Goal: Transaction & Acquisition: Purchase product/service

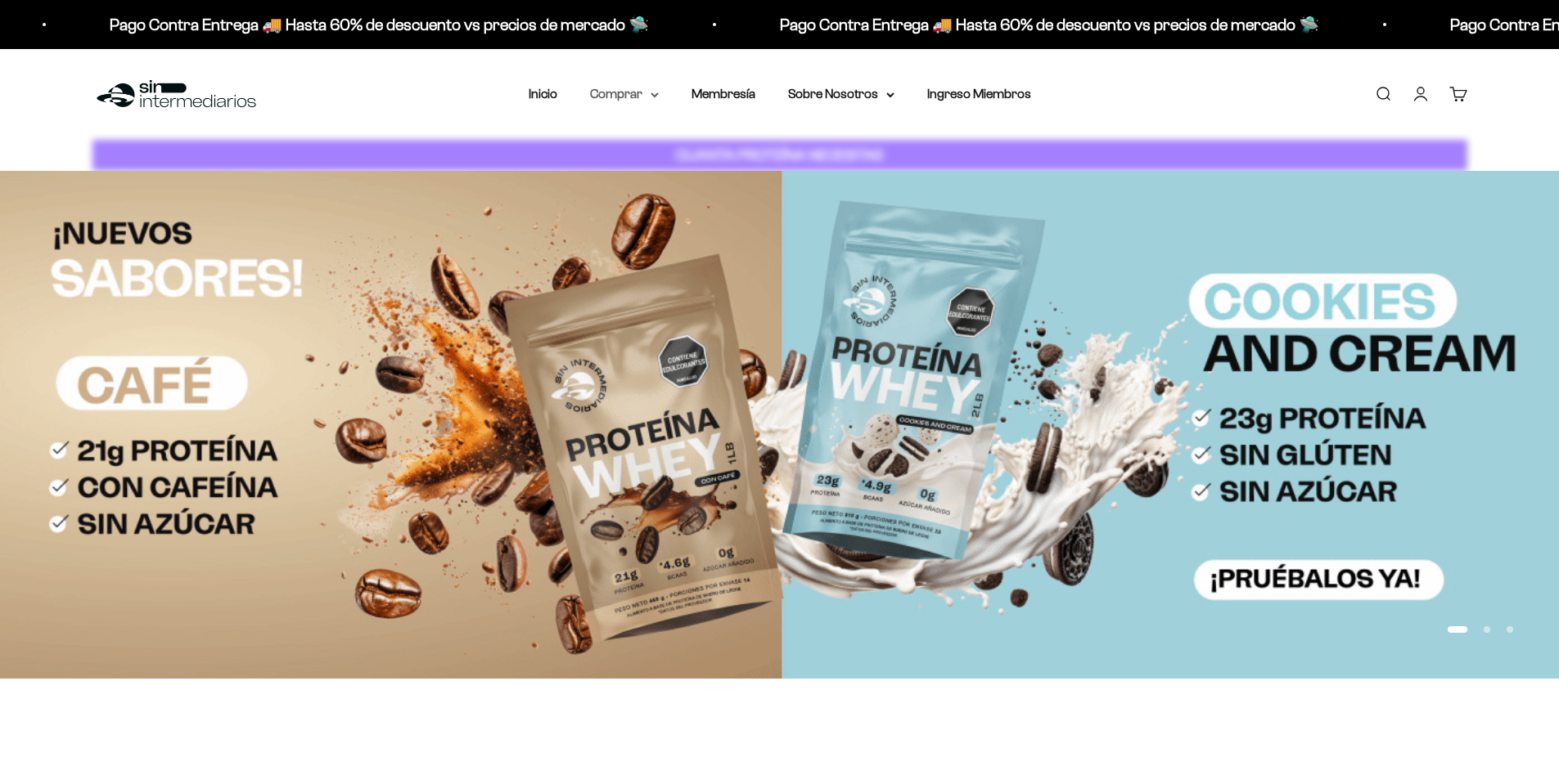
click at [654, 95] on icon at bounding box center [654, 95] width 8 height 6
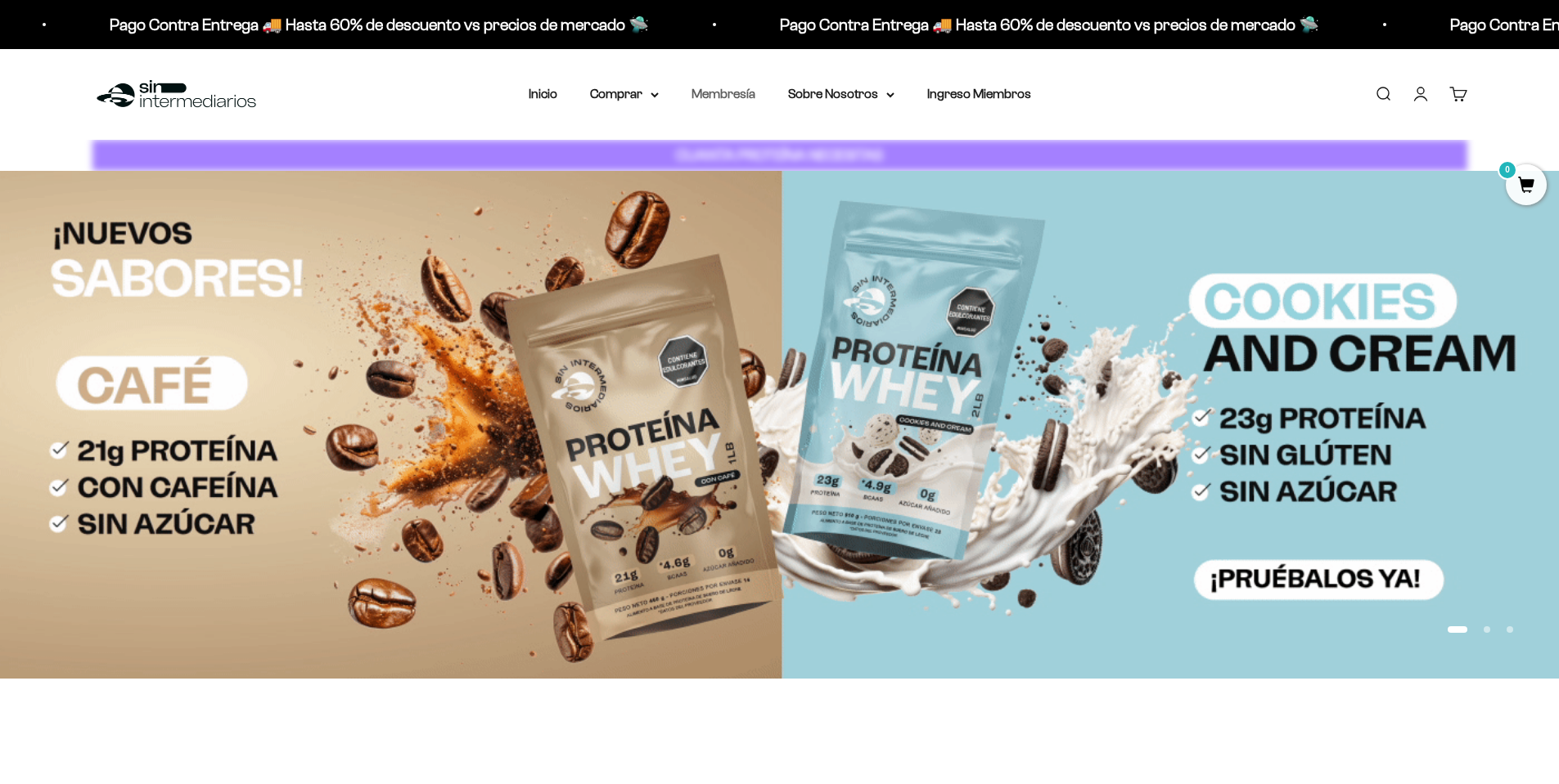
click at [734, 96] on link "Membresía" at bounding box center [723, 93] width 64 height 14
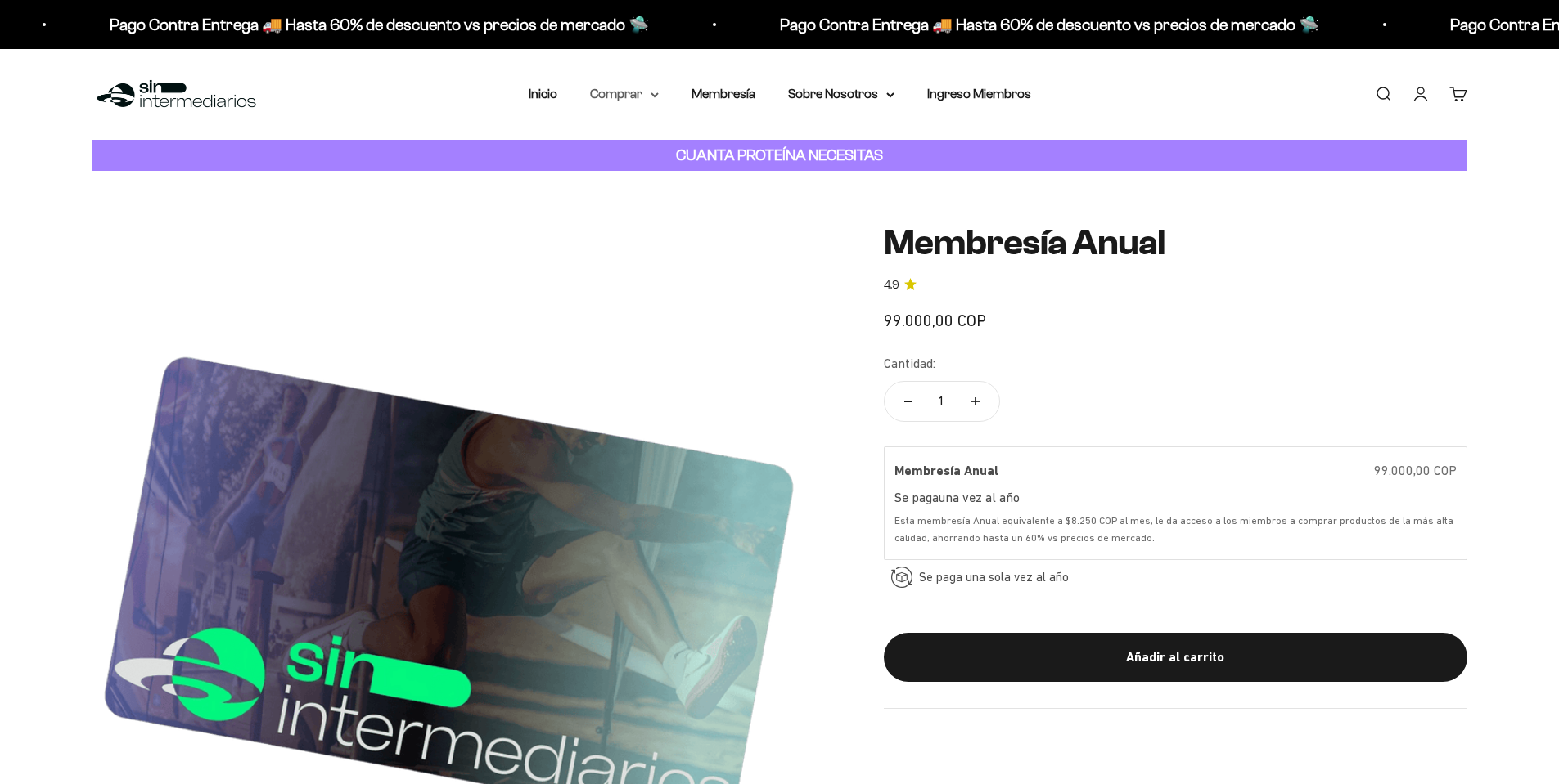
click at [644, 97] on summary "Comprar" at bounding box center [625, 94] width 69 height 21
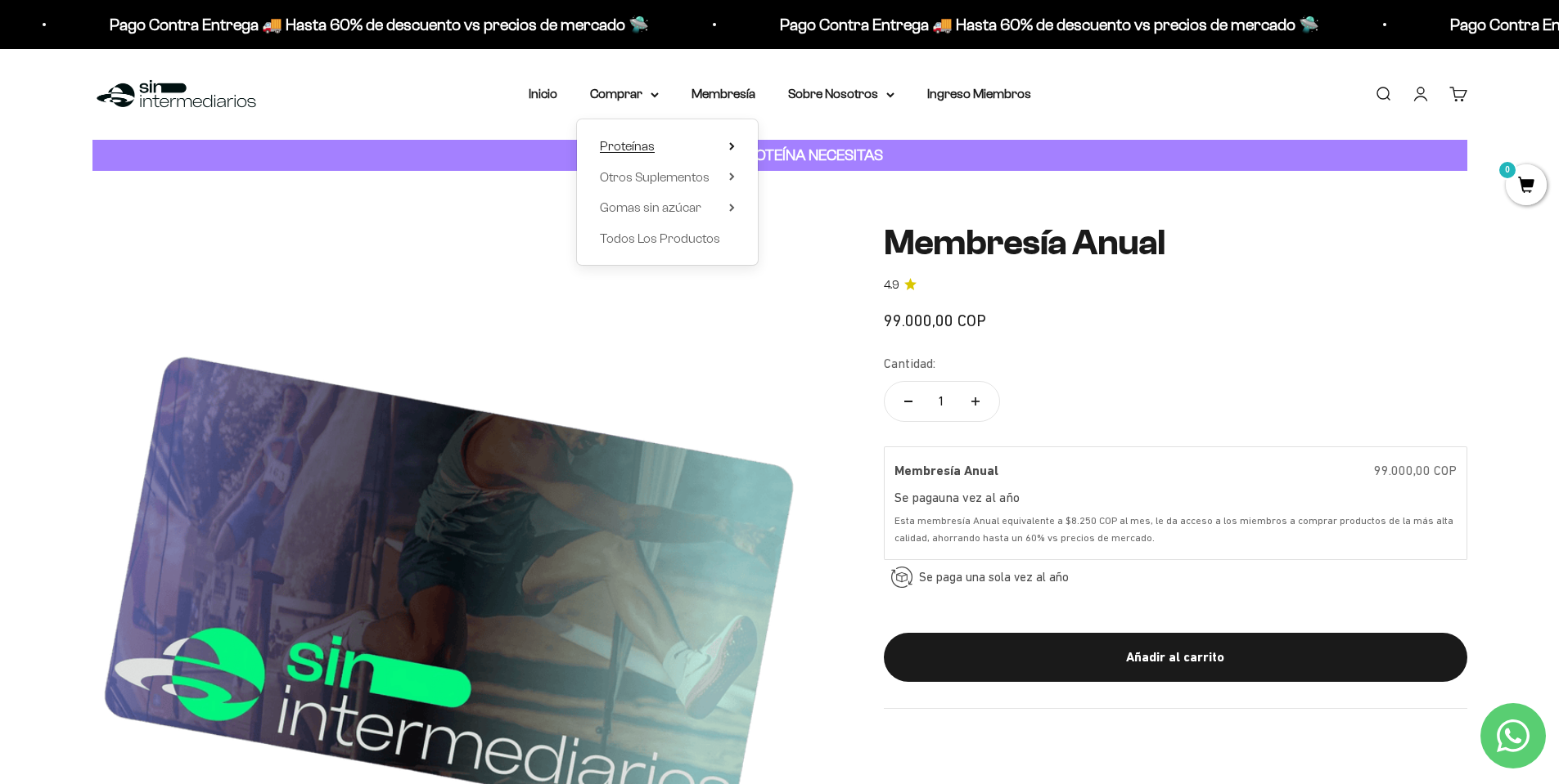
click at [643, 144] on span "Proteínas" at bounding box center [626, 146] width 55 height 14
click at [817, 146] on span "Ver Todos" at bounding box center [809, 146] width 57 height 14
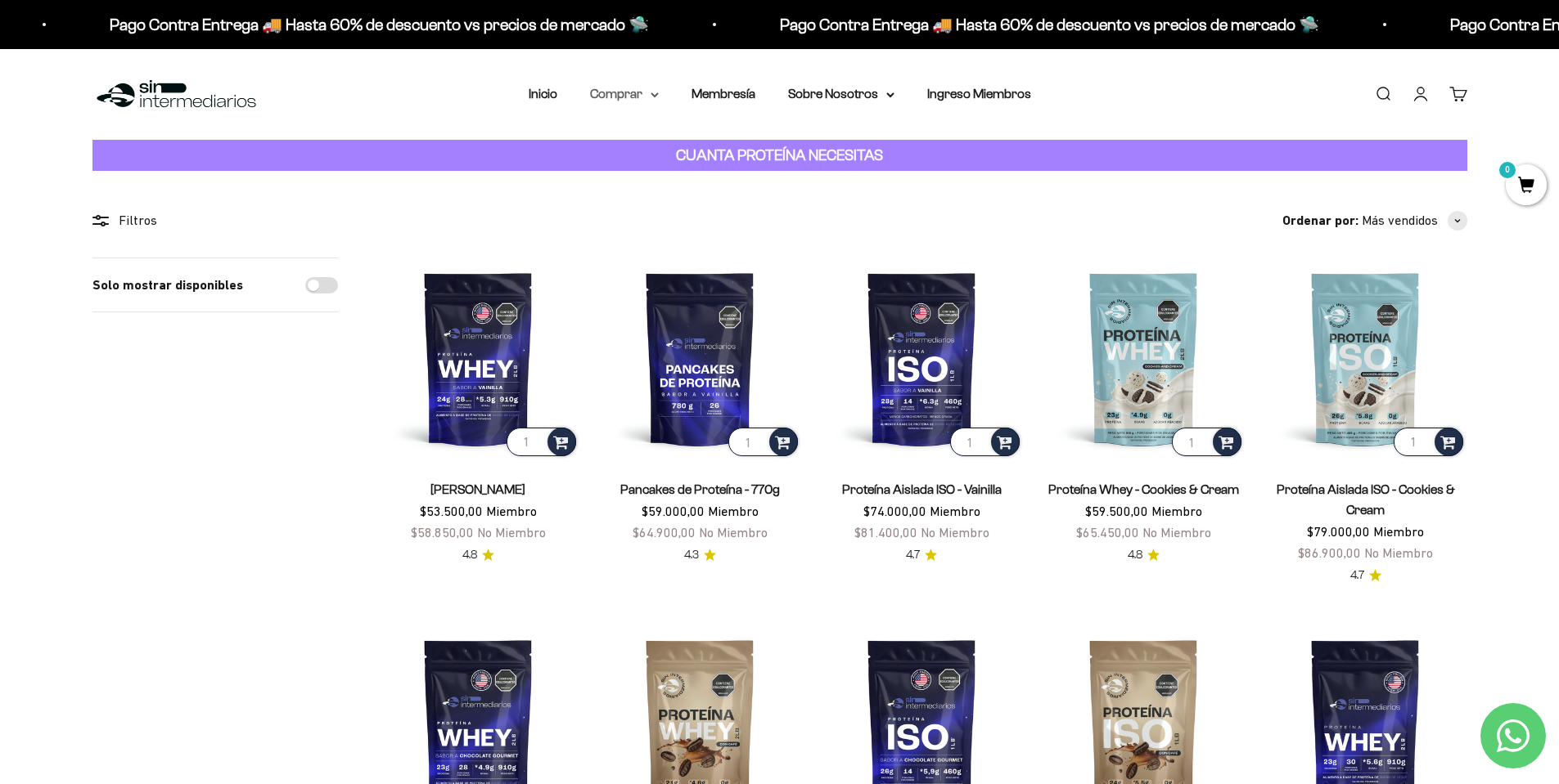
click at [632, 103] on summary "Comprar" at bounding box center [625, 94] width 69 height 21
click at [698, 177] on span "Otros Suplementos" at bounding box center [654, 177] width 110 height 14
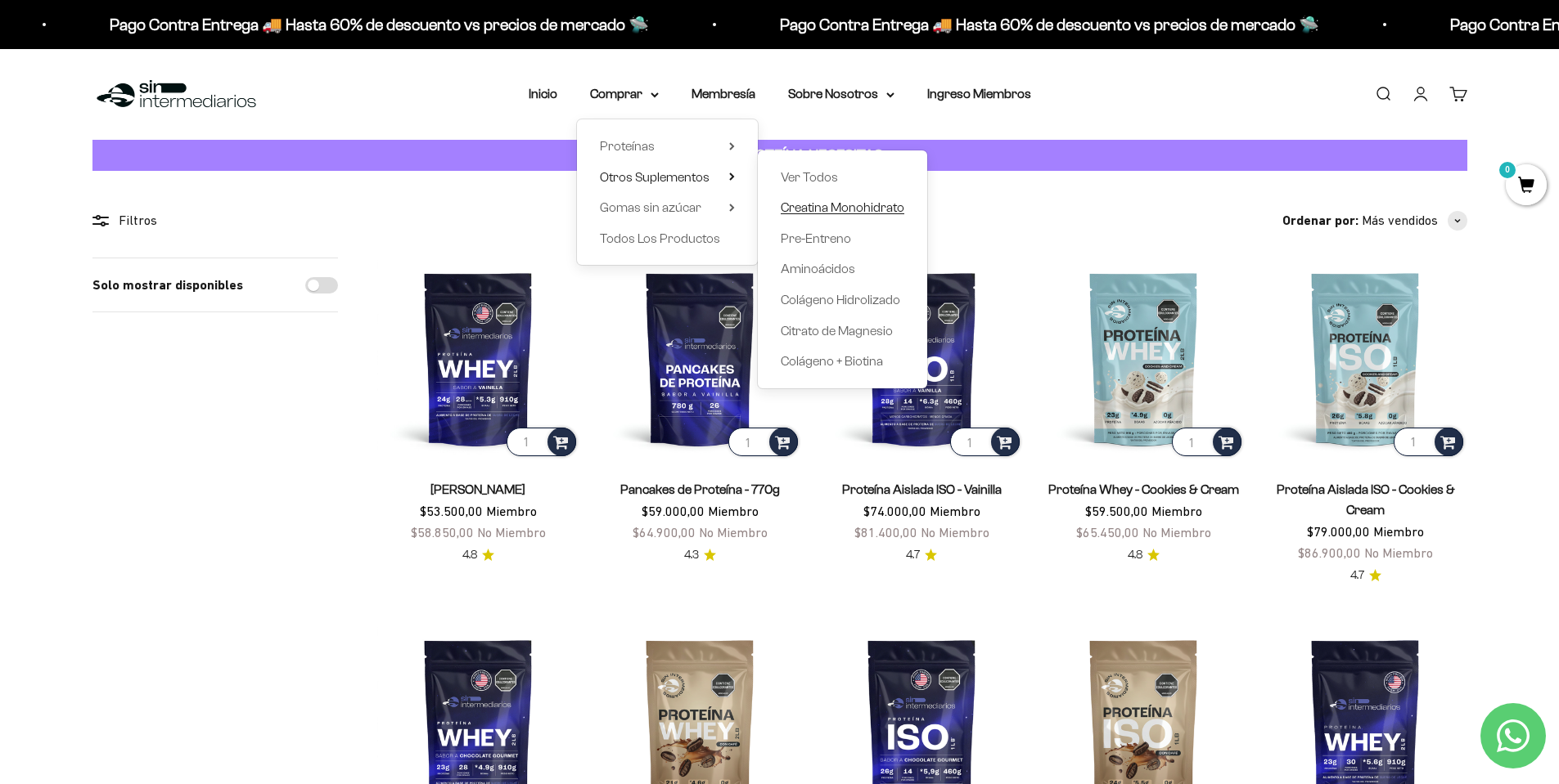
click at [851, 210] on span "Creatina Monohidrato" at bounding box center [842, 207] width 124 height 14
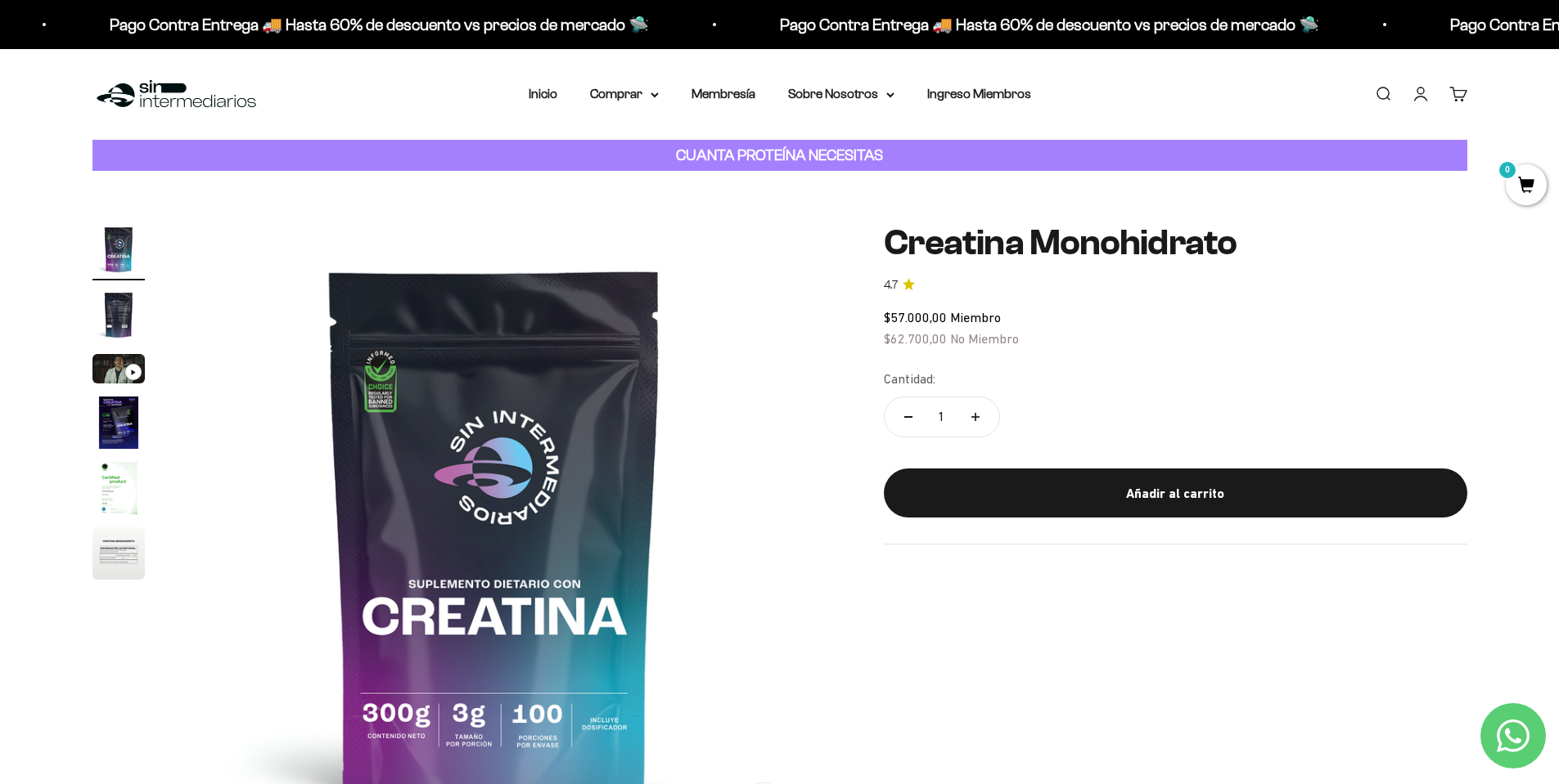
click at [1376, 103] on link "Buscar" at bounding box center [1383, 94] width 18 height 18
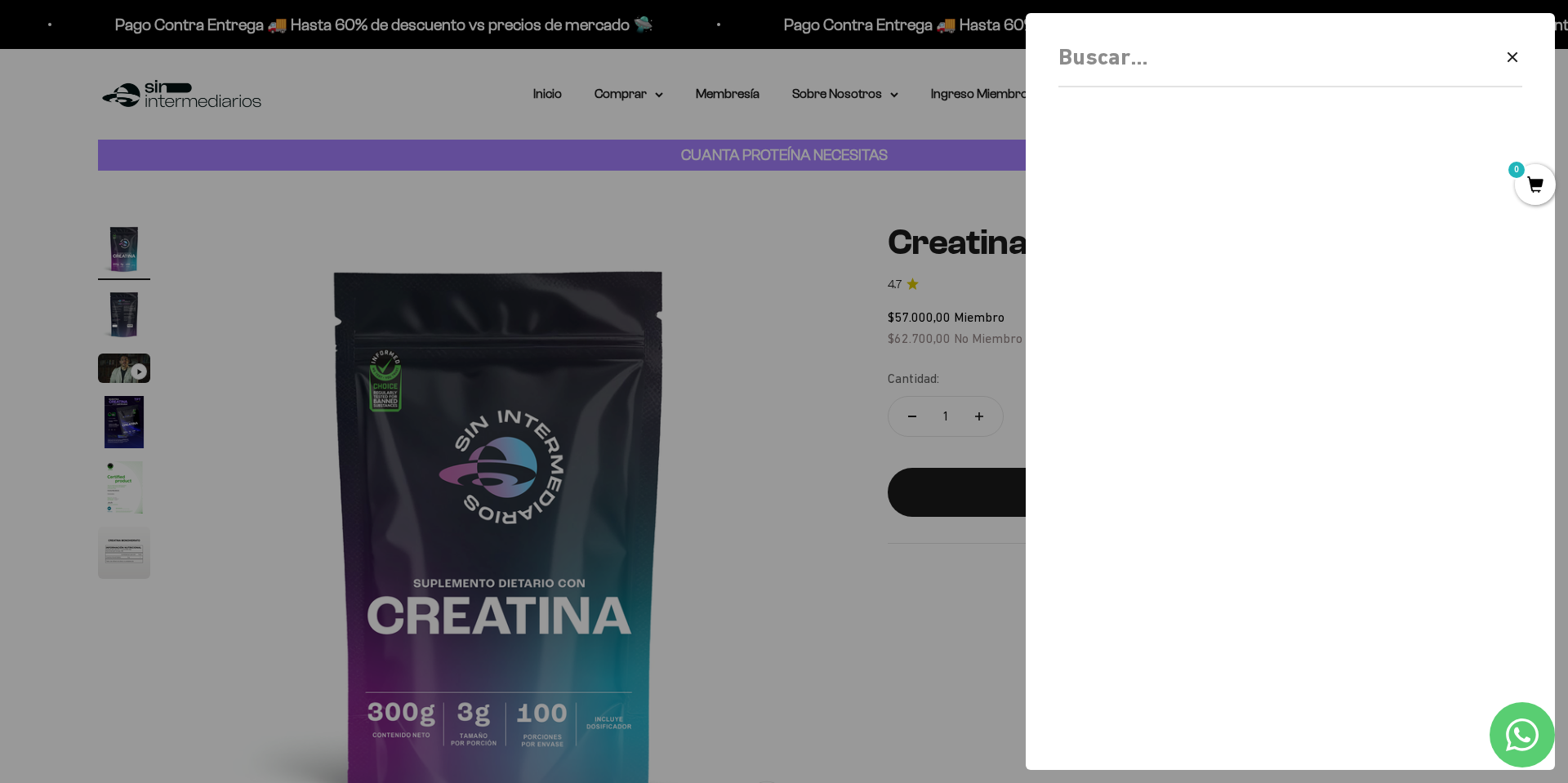
click at [721, 216] on div at bounding box center [784, 392] width 1568 height 783
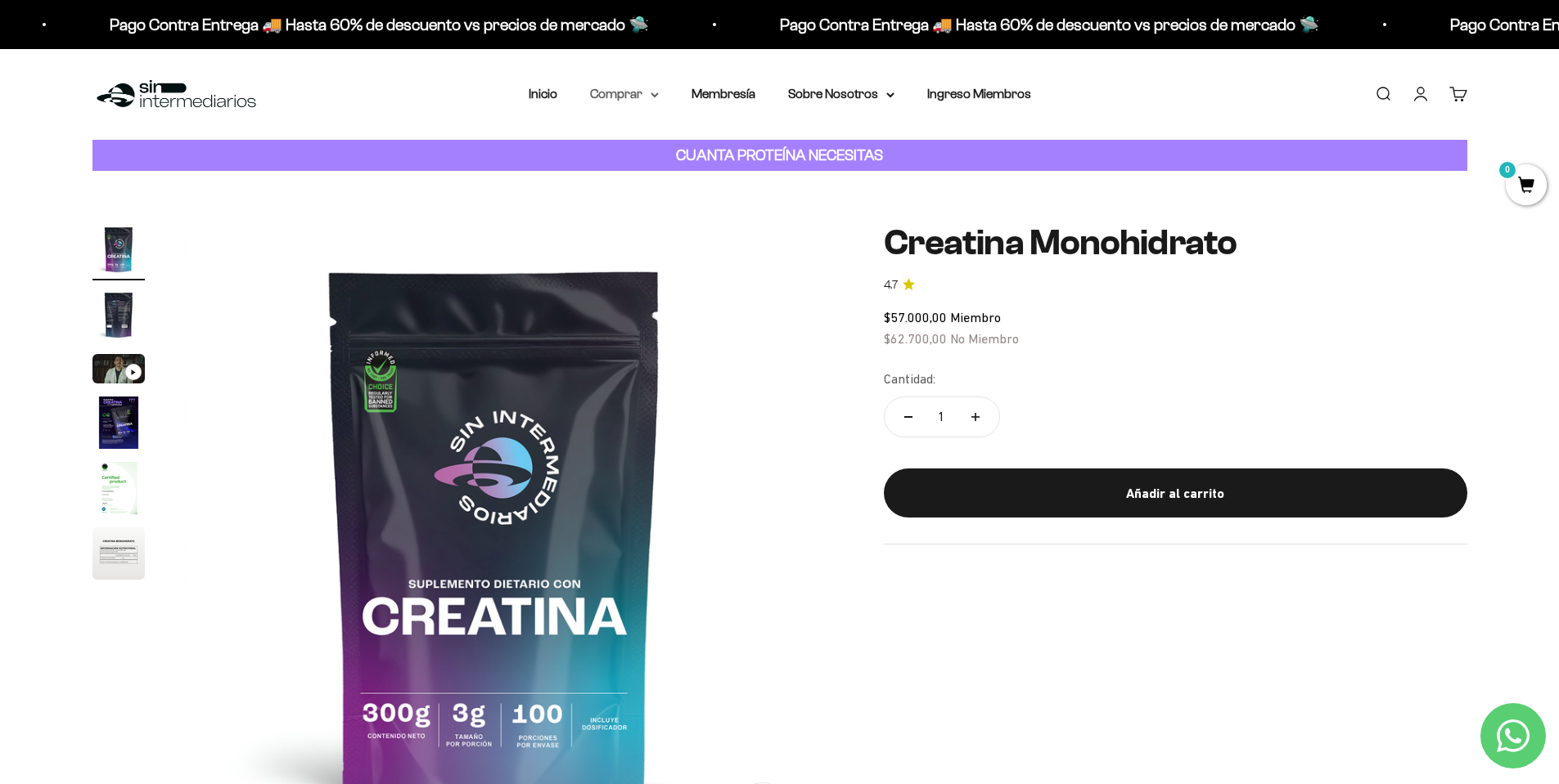
click at [648, 90] on summary "Comprar" at bounding box center [625, 94] width 69 height 21
click at [697, 176] on span "Otros Suplementos" at bounding box center [654, 177] width 110 height 14
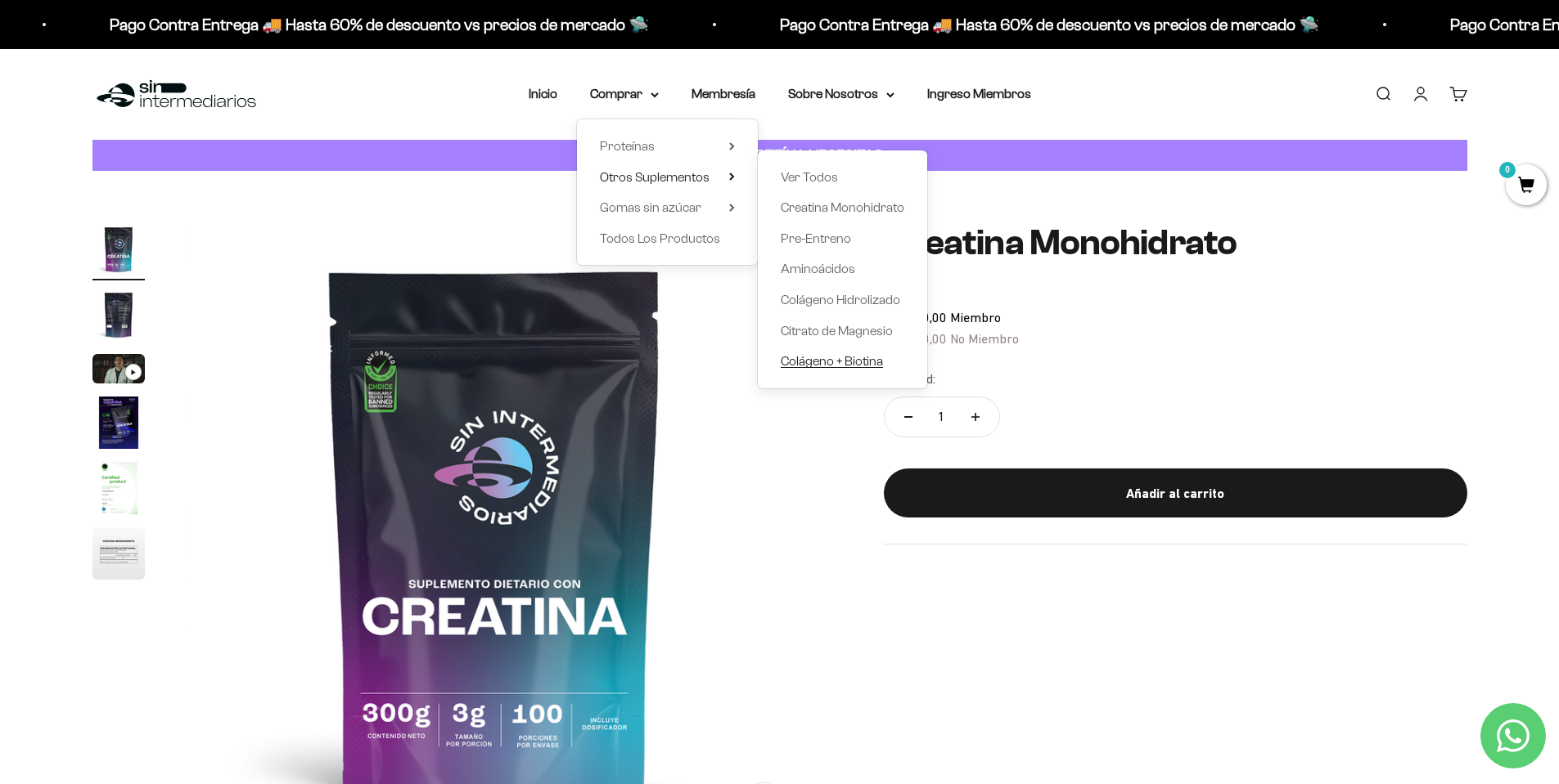
click at [816, 366] on span "Colágeno + Biotina" at bounding box center [831, 361] width 102 height 14
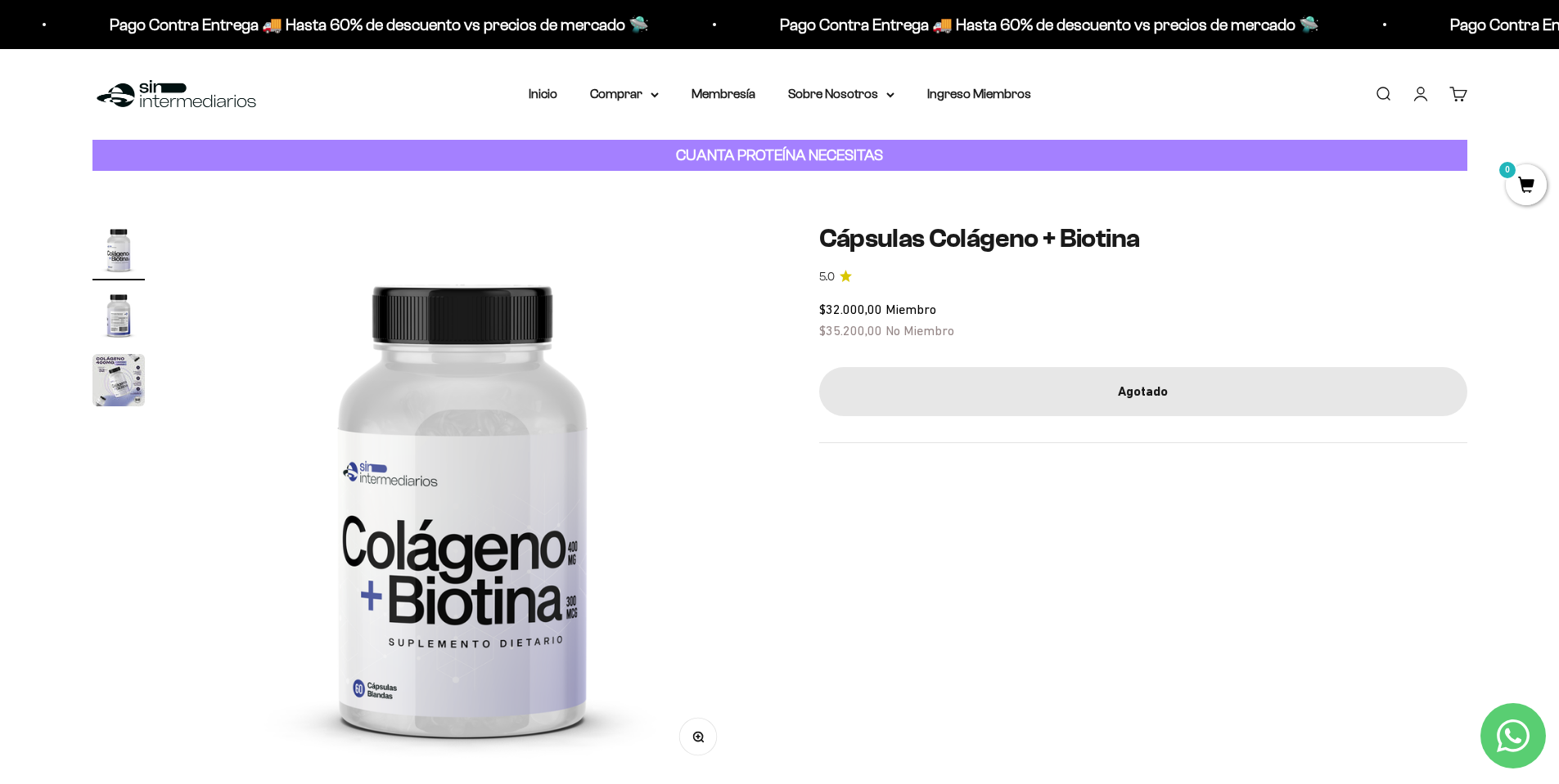
click at [116, 379] on img "Ir al artículo 3" at bounding box center [119, 381] width 52 height 52
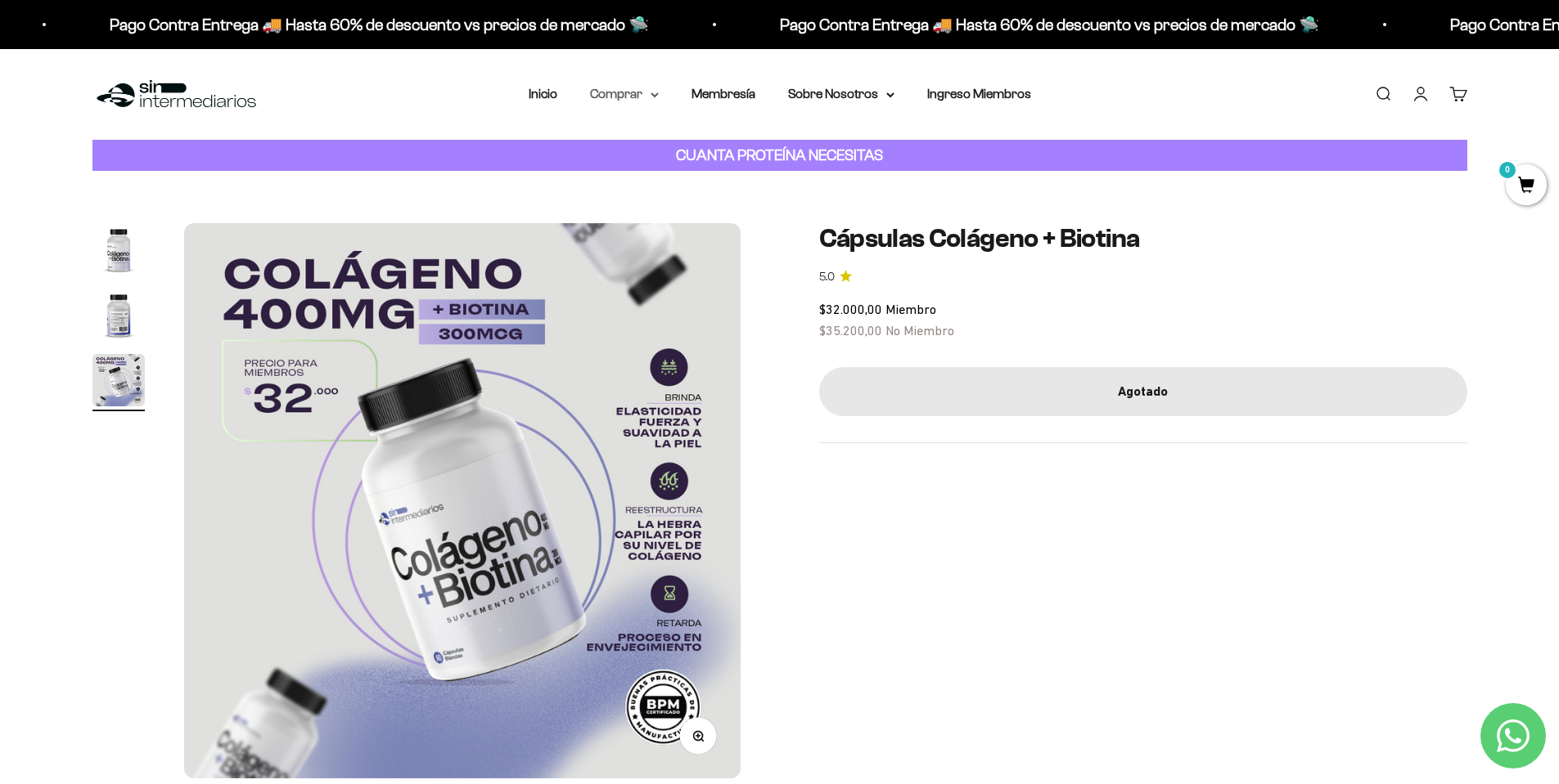
click at [632, 92] on summary "Comprar" at bounding box center [625, 94] width 69 height 21
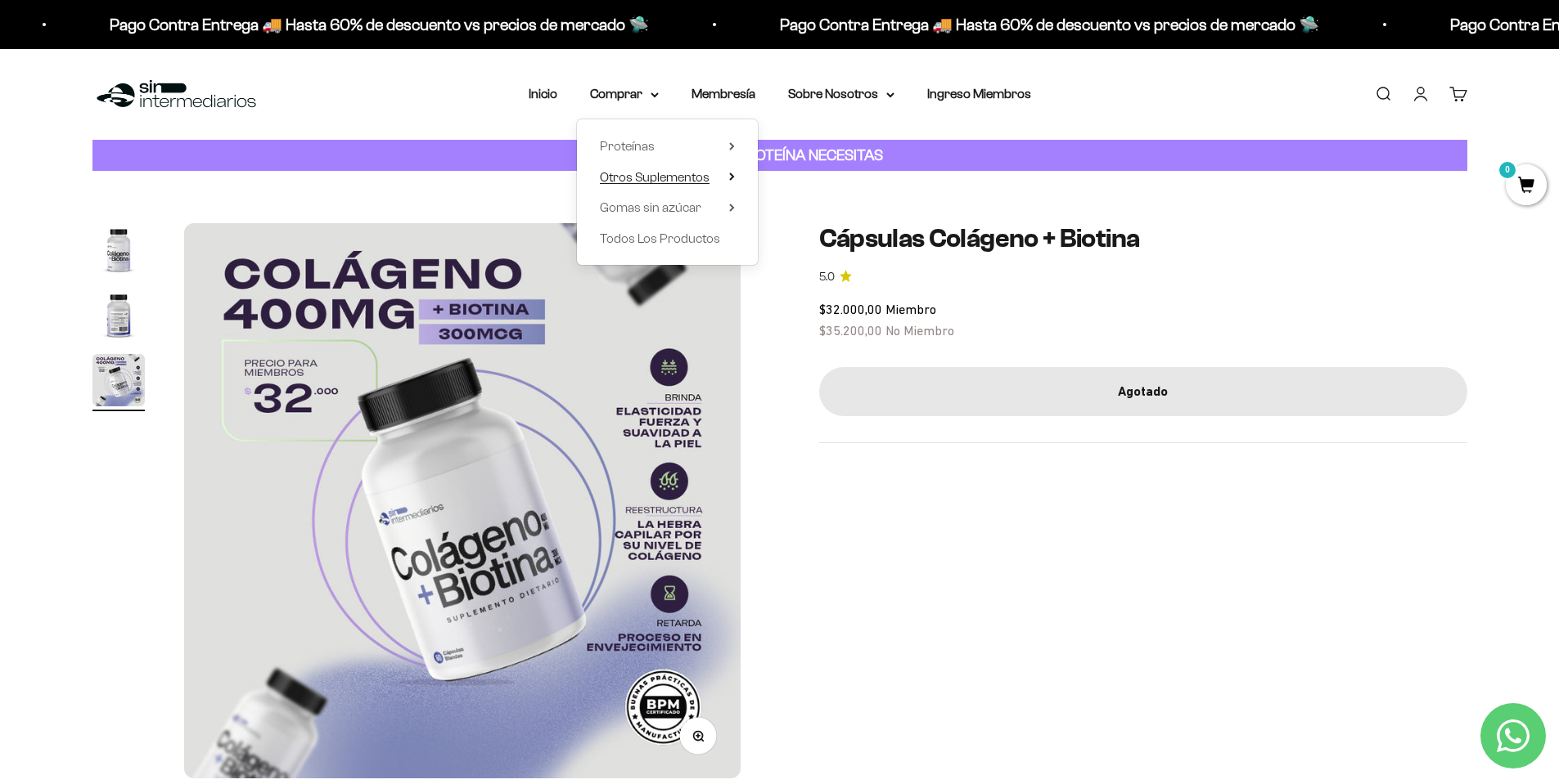
click at [688, 174] on span "Otros Suplementos" at bounding box center [654, 177] width 110 height 14
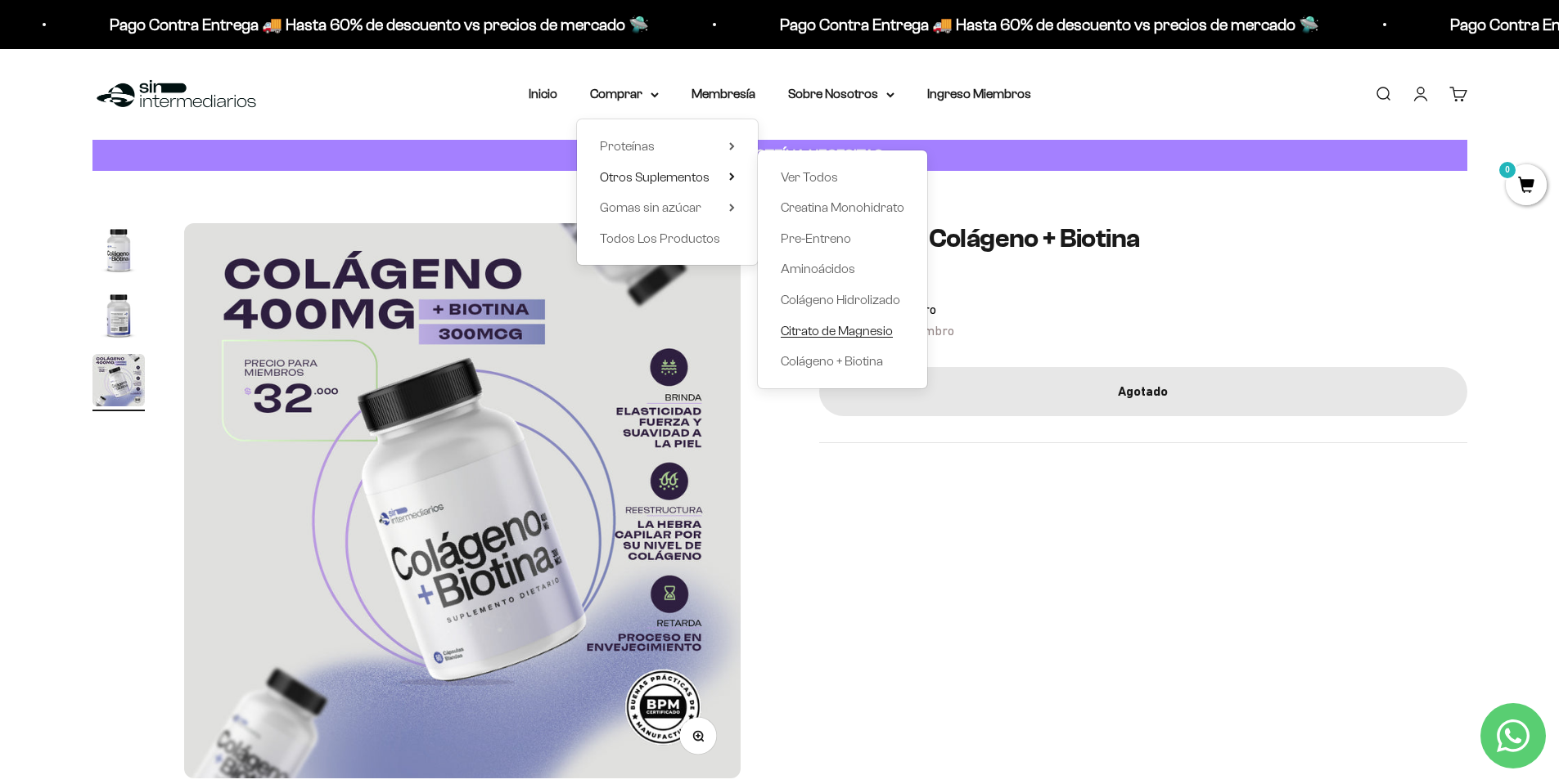
click at [859, 333] on span "Citrato de Magnesio" at bounding box center [836, 331] width 112 height 14
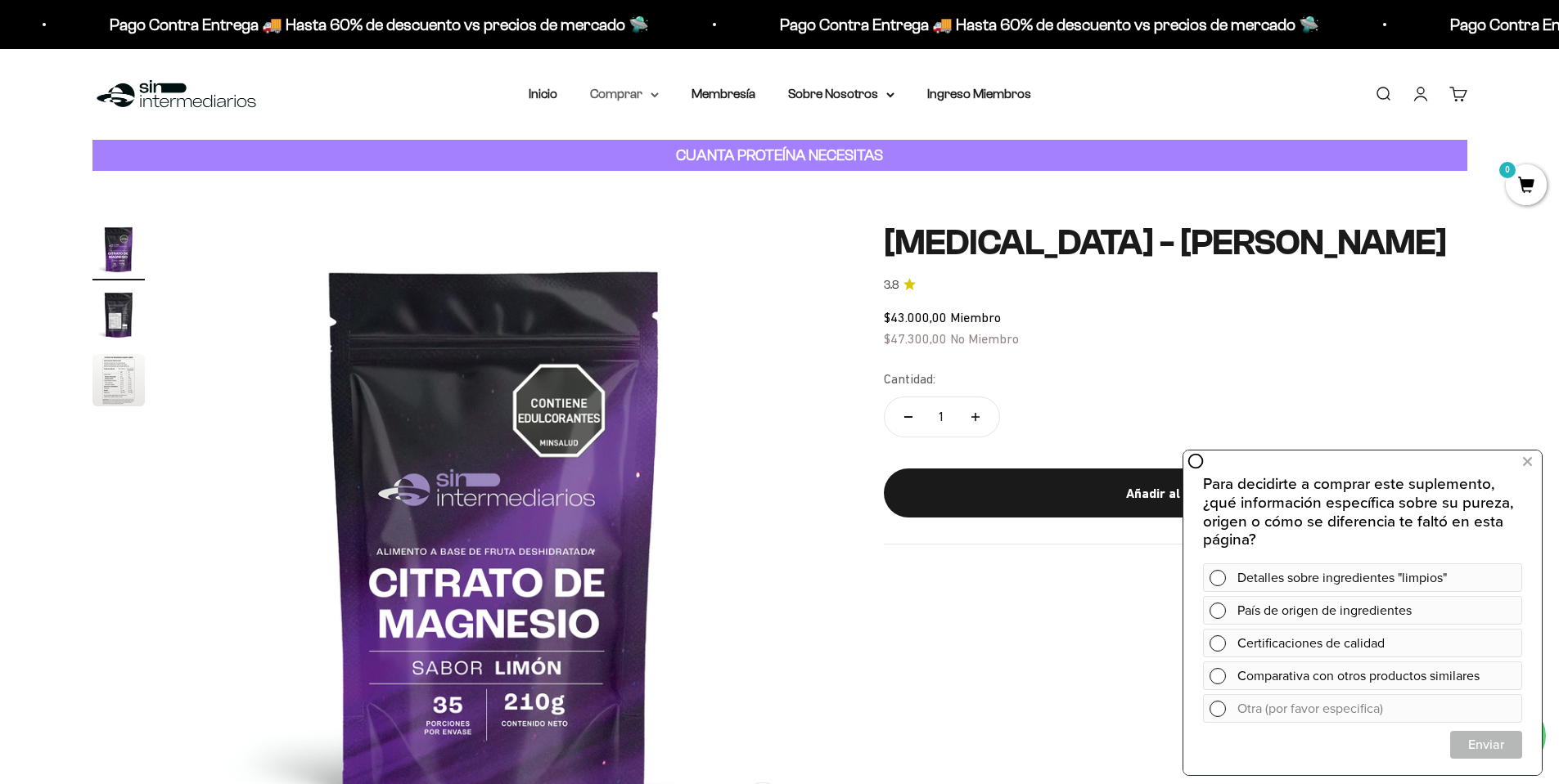
click at [640, 88] on summary "Comprar" at bounding box center [625, 94] width 69 height 21
click at [653, 142] on span "Proteínas" at bounding box center [626, 146] width 55 height 14
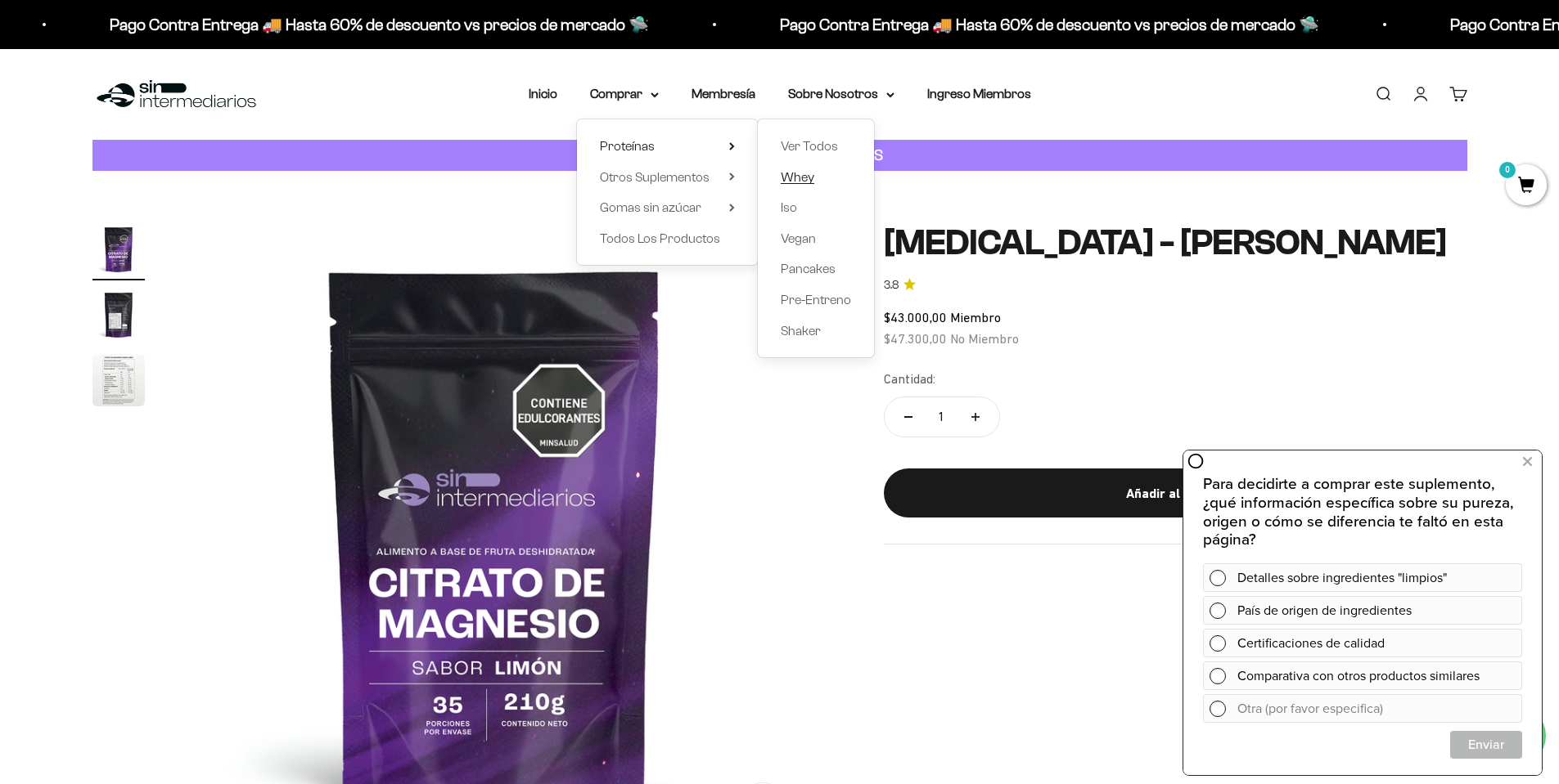
click at [801, 178] on span "Whey" at bounding box center [797, 177] width 34 height 14
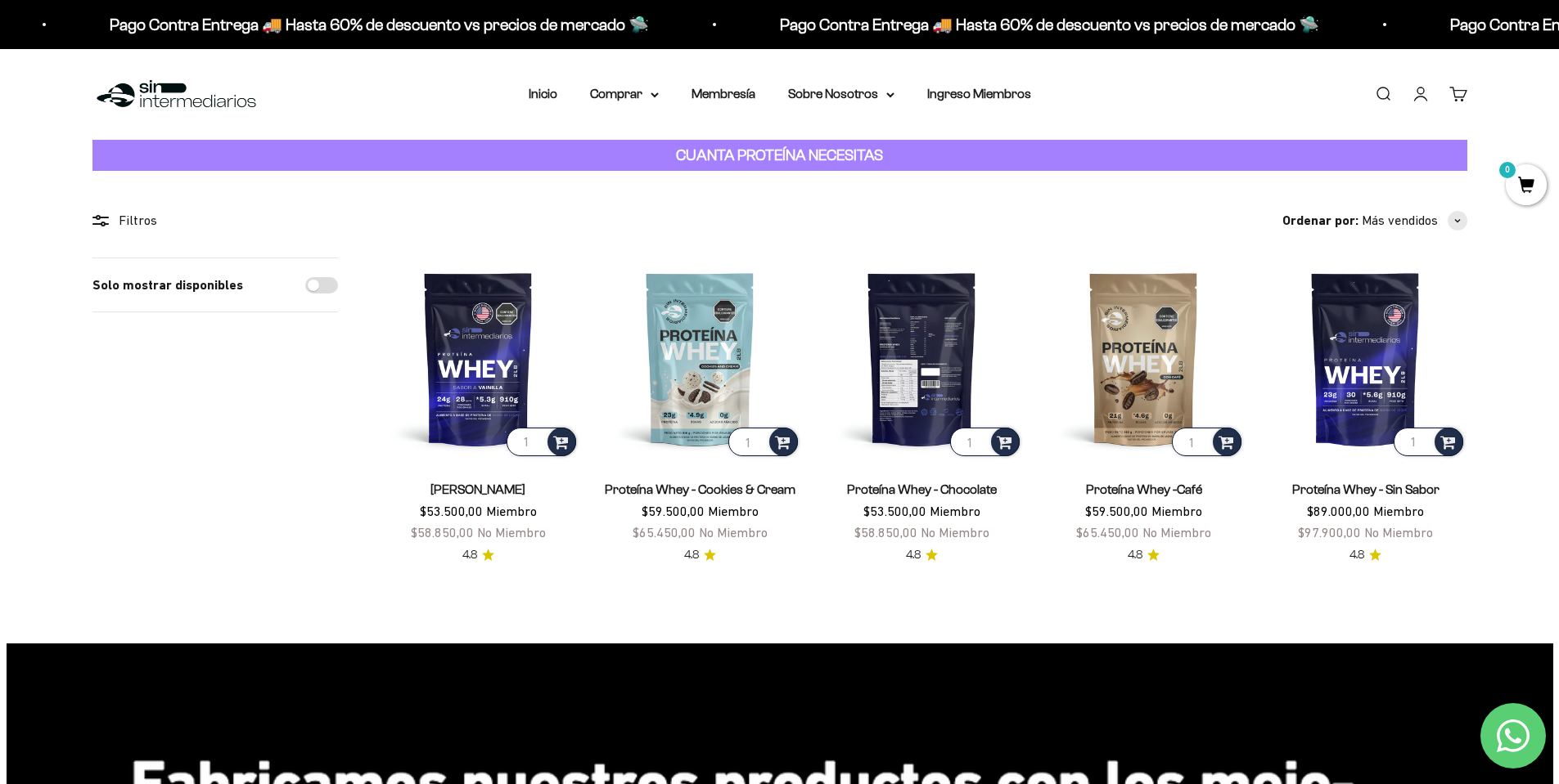
click at [920, 391] on img at bounding box center [921, 358] width 202 height 202
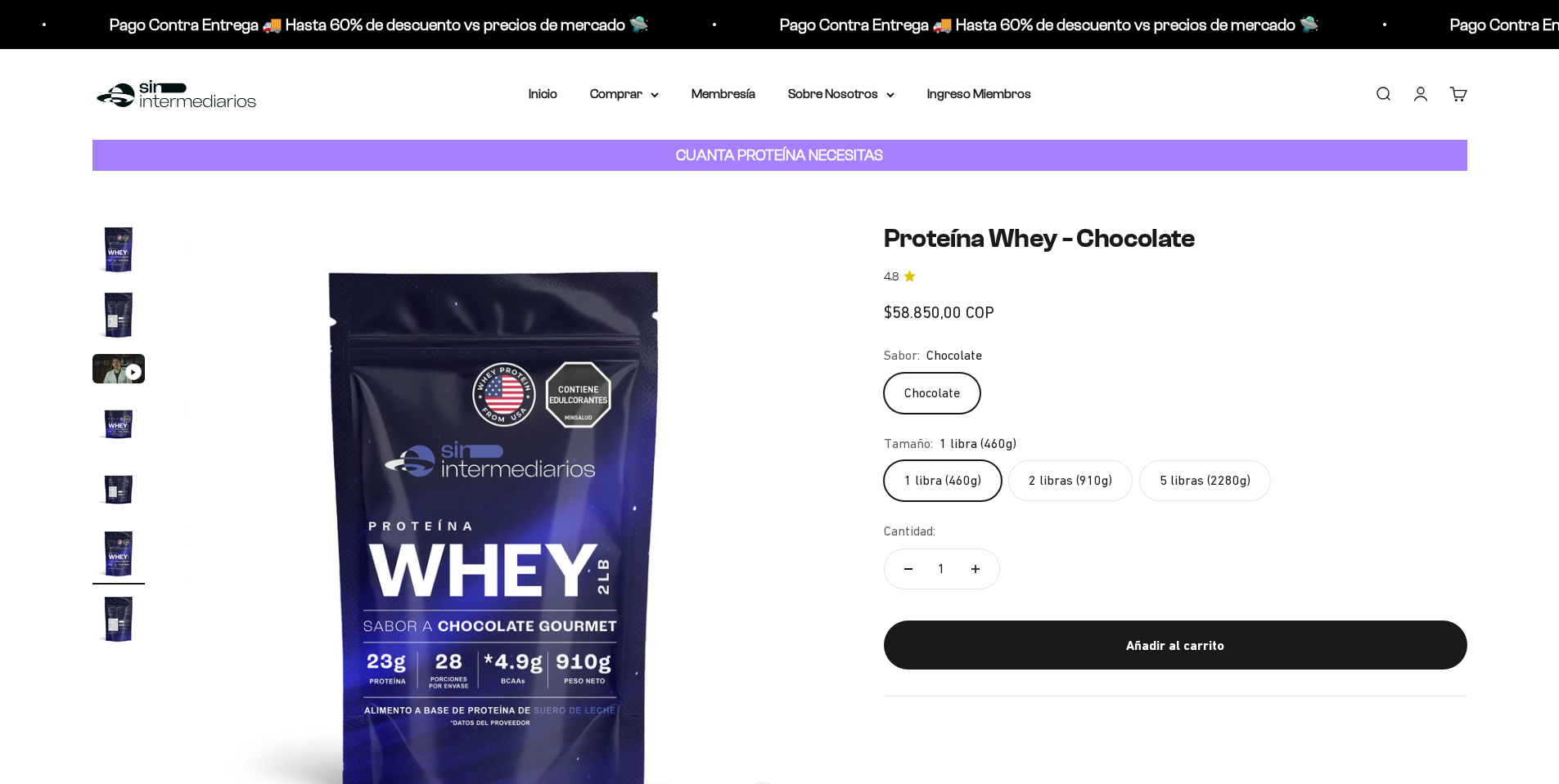
scroll to position [0, 3204]
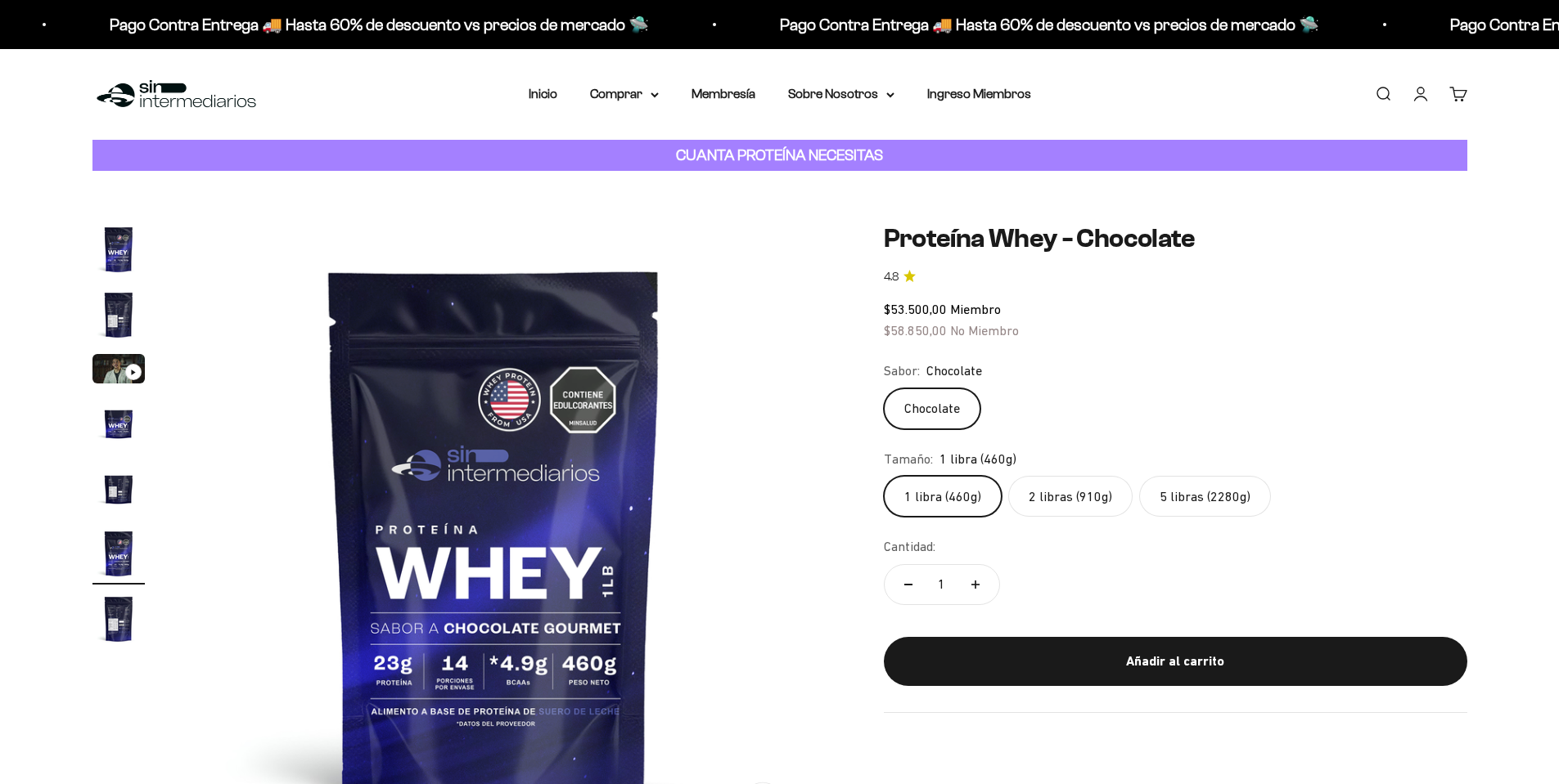
click at [1041, 481] on label "2 libras (910g)" at bounding box center [1070, 497] width 124 height 41
click at [883, 476] on input "2 libras (910g)" at bounding box center [883, 475] width 1 height 1
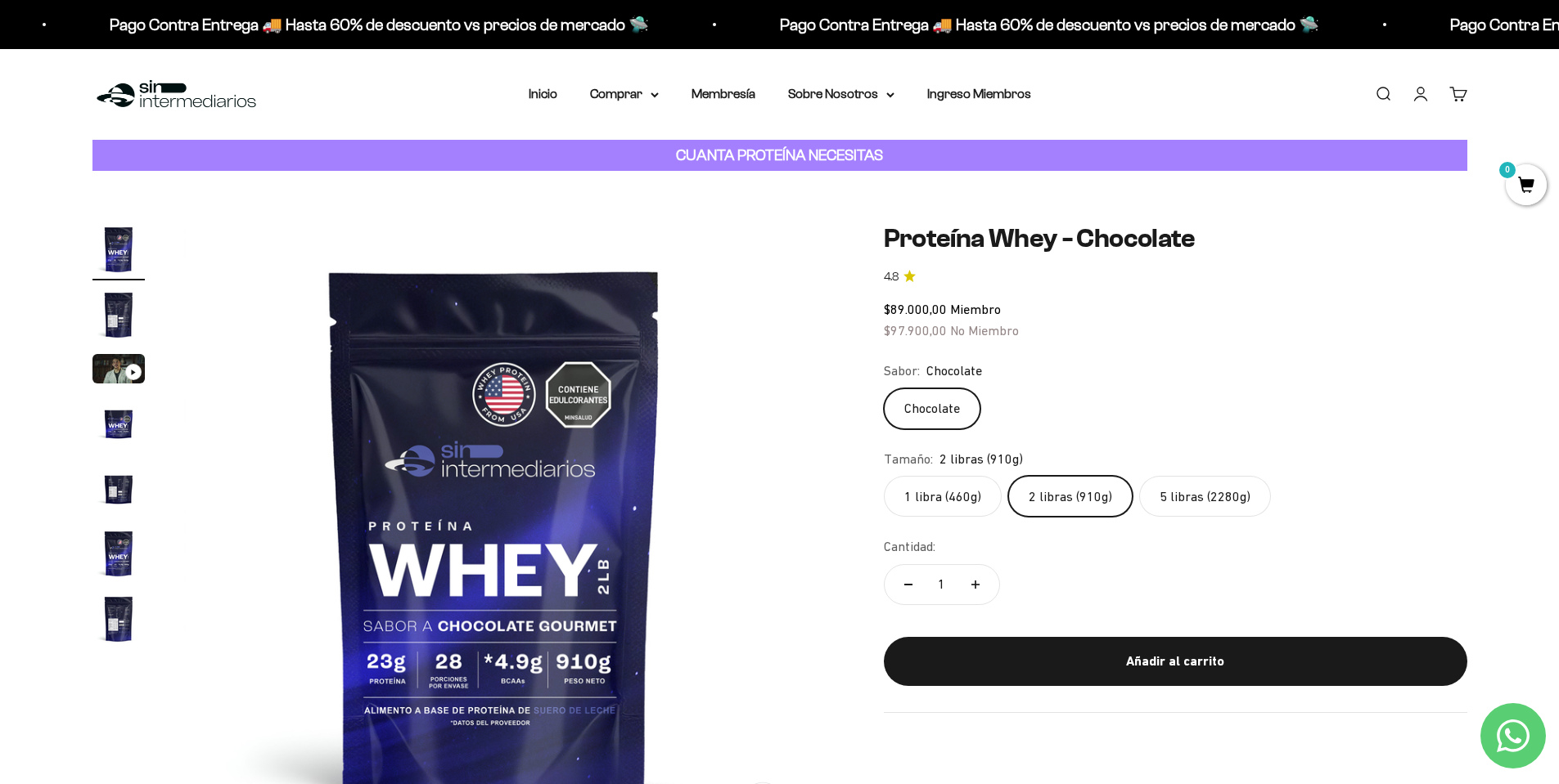
click at [1042, 481] on label "2 libras (910g)" at bounding box center [1070, 497] width 124 height 41
click at [883, 476] on input "2 libras (910g)" at bounding box center [883, 475] width 1 height 1
